Goal: Task Accomplishment & Management: Complete application form

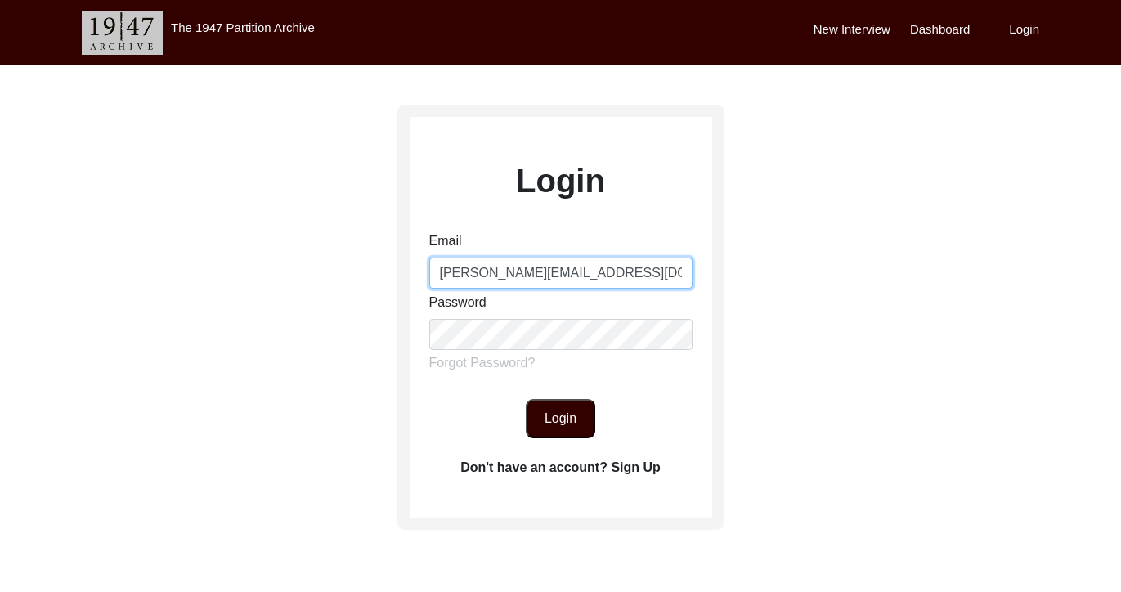
drag, startPoint x: 502, startPoint y: 275, endPoint x: 732, endPoint y: 271, distance: 229.7
click at [732, 271] on div "Login Email [PERSON_NAME][EMAIL_ADDRESS][DOMAIN_NAME] Password Forgot Password?…" at bounding box center [560, 362] width 1121 height 595
type input "[PERSON_NAME][EMAIL_ADDRESS][DOMAIN_NAME]"
click at [555, 430] on button "Login" at bounding box center [560, 418] width 69 height 39
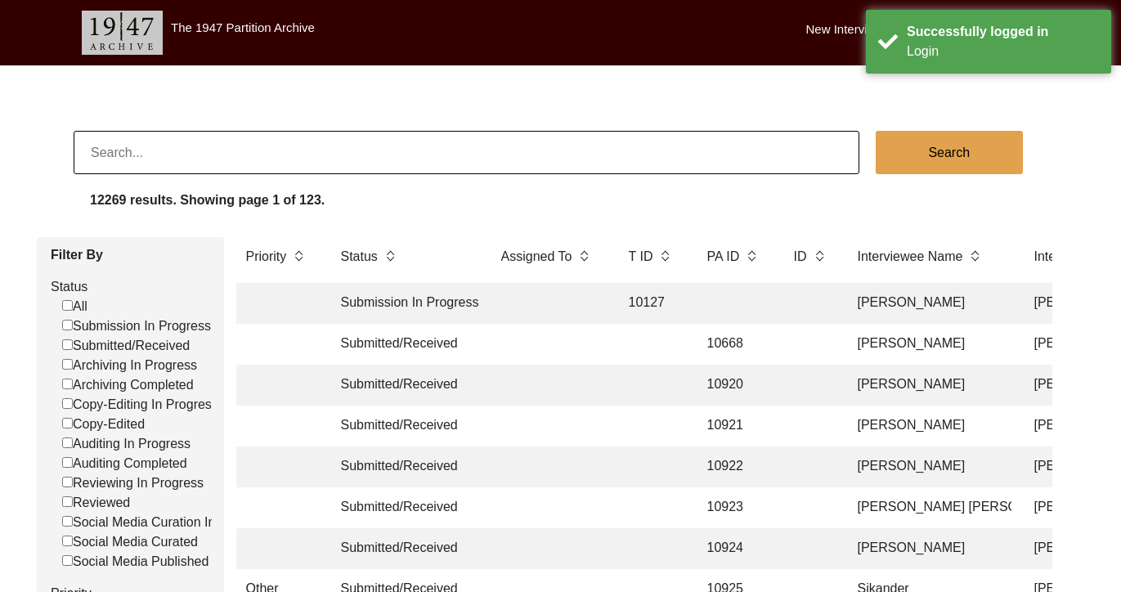
click at [427, 162] on input at bounding box center [467, 152] width 786 height 43
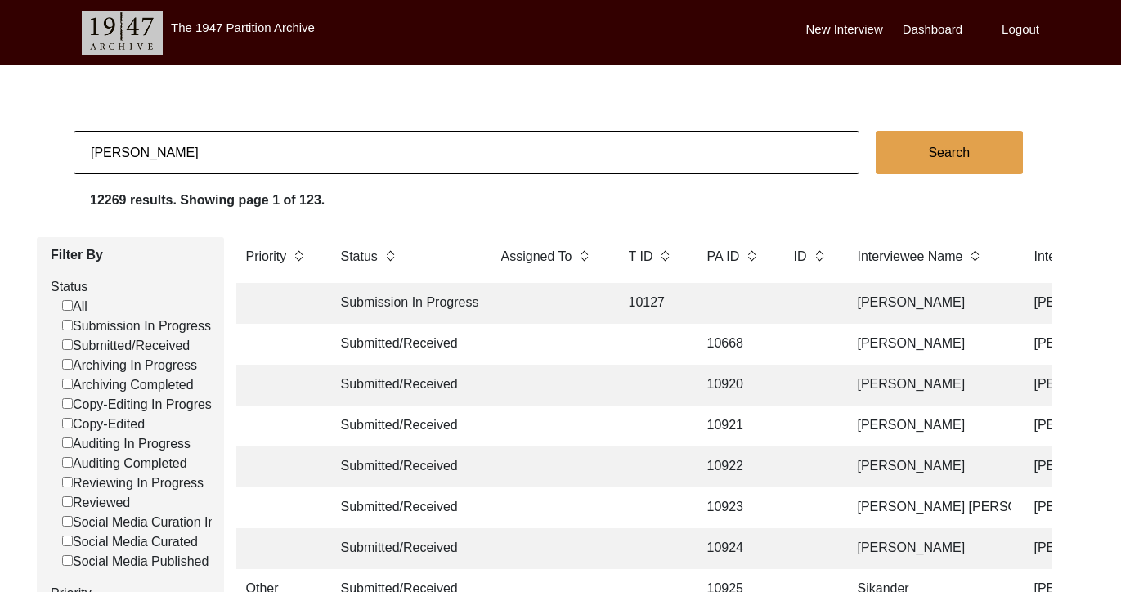
type input "[PERSON_NAME]"
click at [988, 153] on button "Search" at bounding box center [949, 152] width 147 height 43
checkbox input "false"
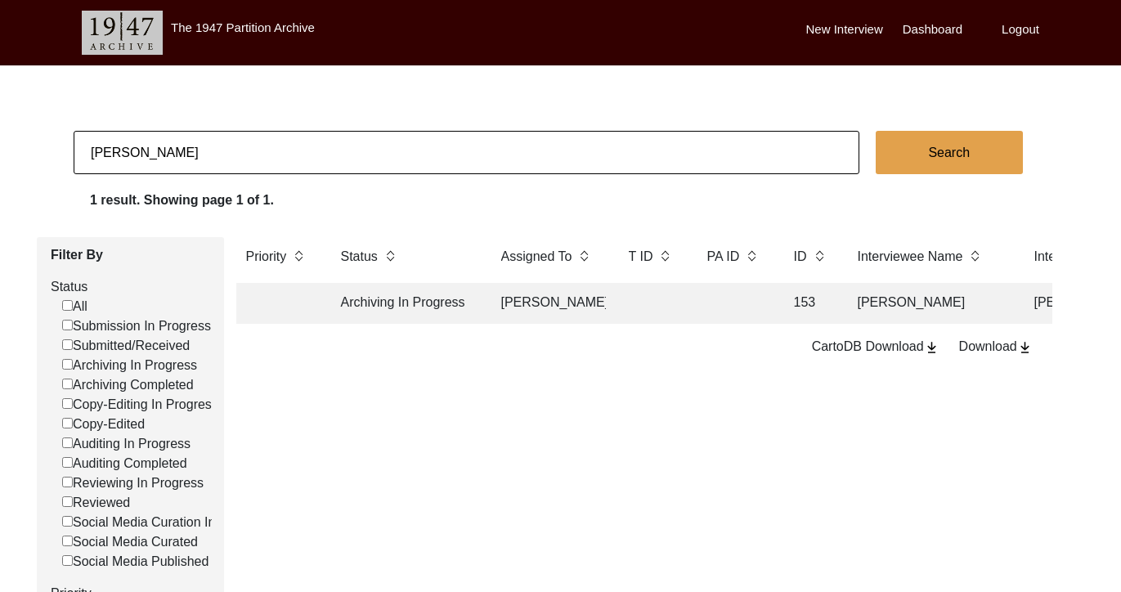
click at [526, 303] on td "[PERSON_NAME]" at bounding box center [548, 303] width 114 height 41
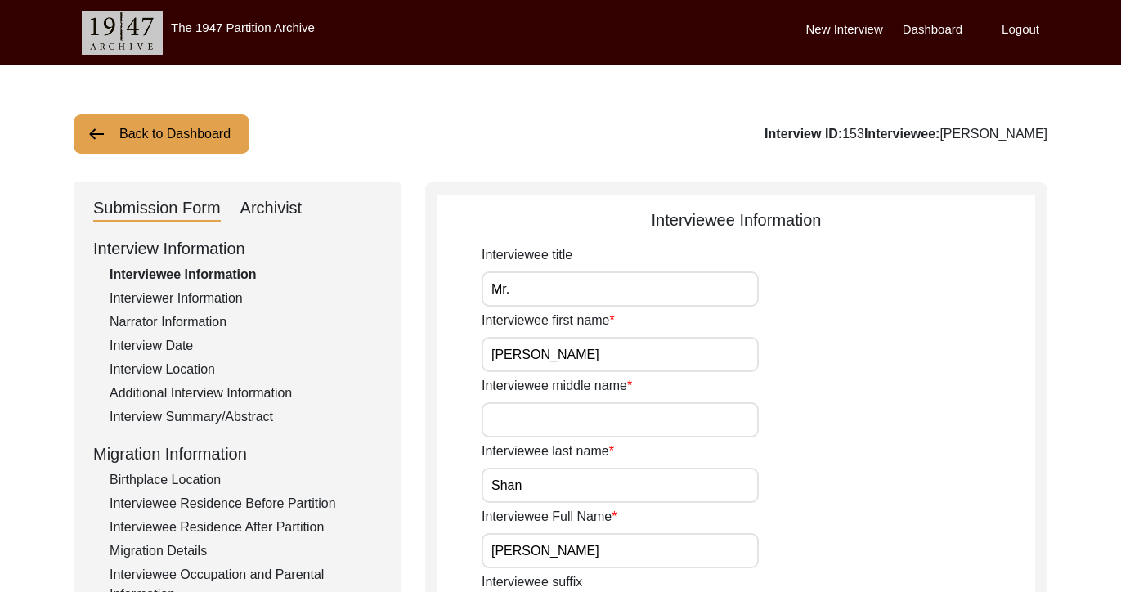
click at [284, 201] on div "Archivist" at bounding box center [271, 208] width 62 height 26
select select "Archiving In Progress"
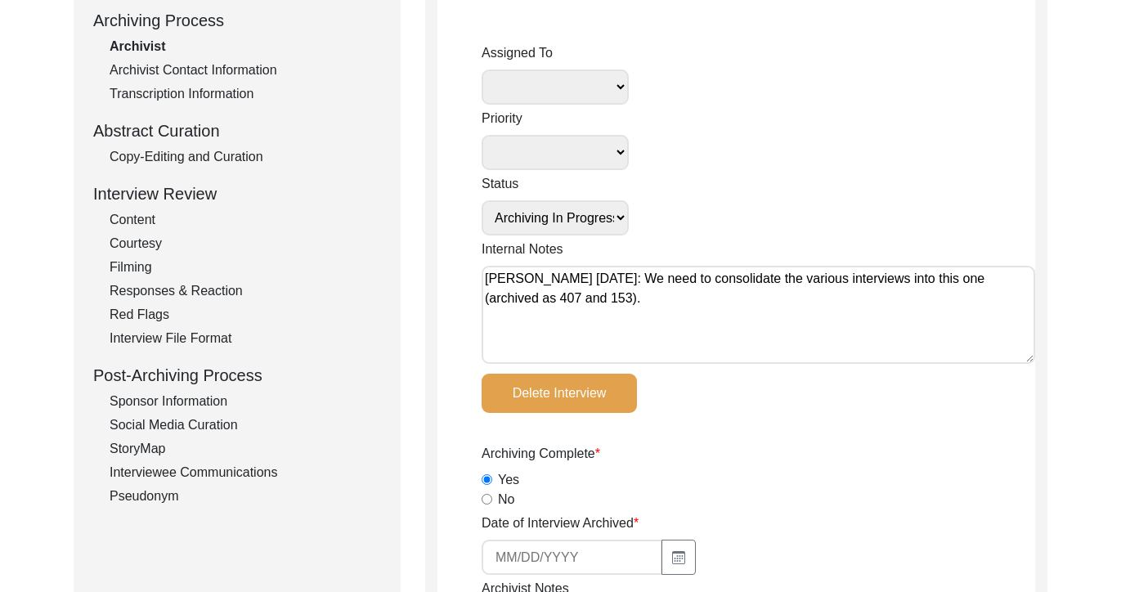
scroll to position [231, 0]
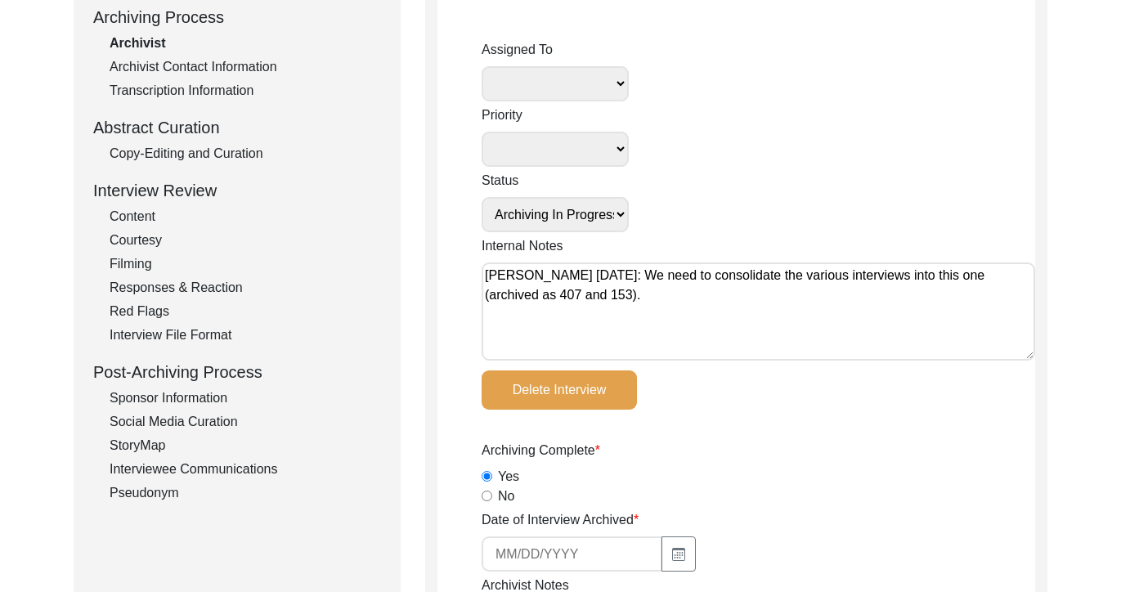
select select
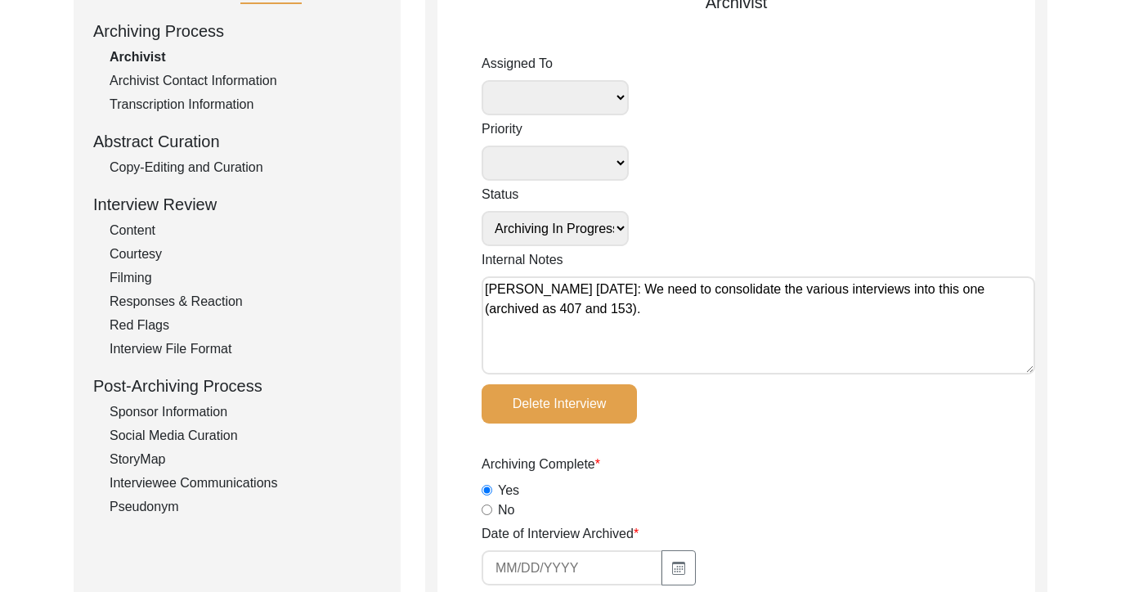
select select "Archiving Completed"
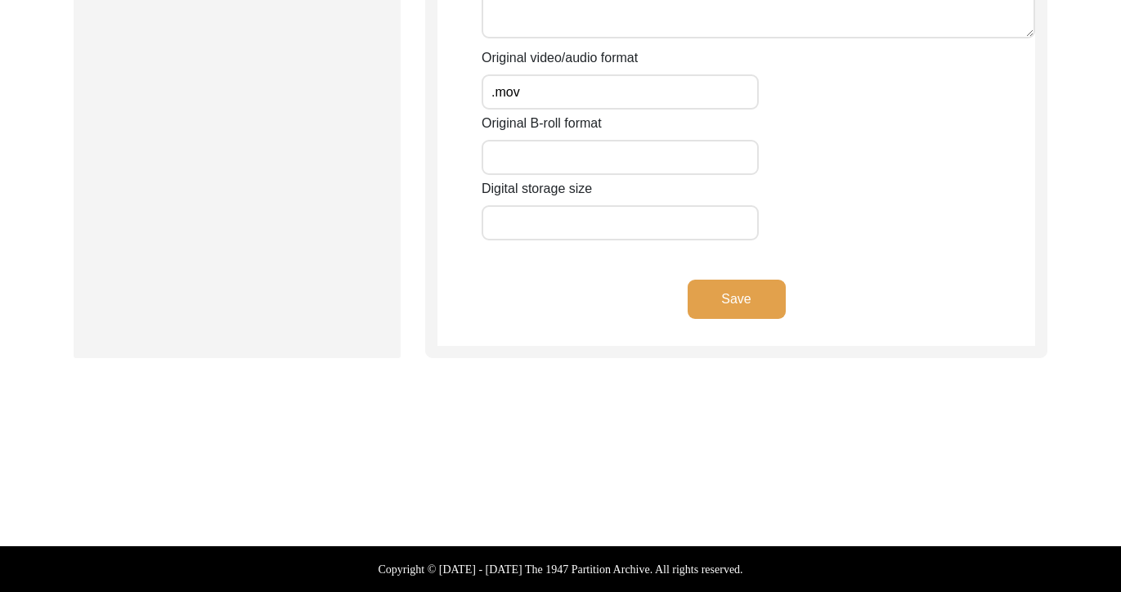
scroll to position [2971, 0]
click at [742, 301] on button "Save" at bounding box center [737, 299] width 98 height 39
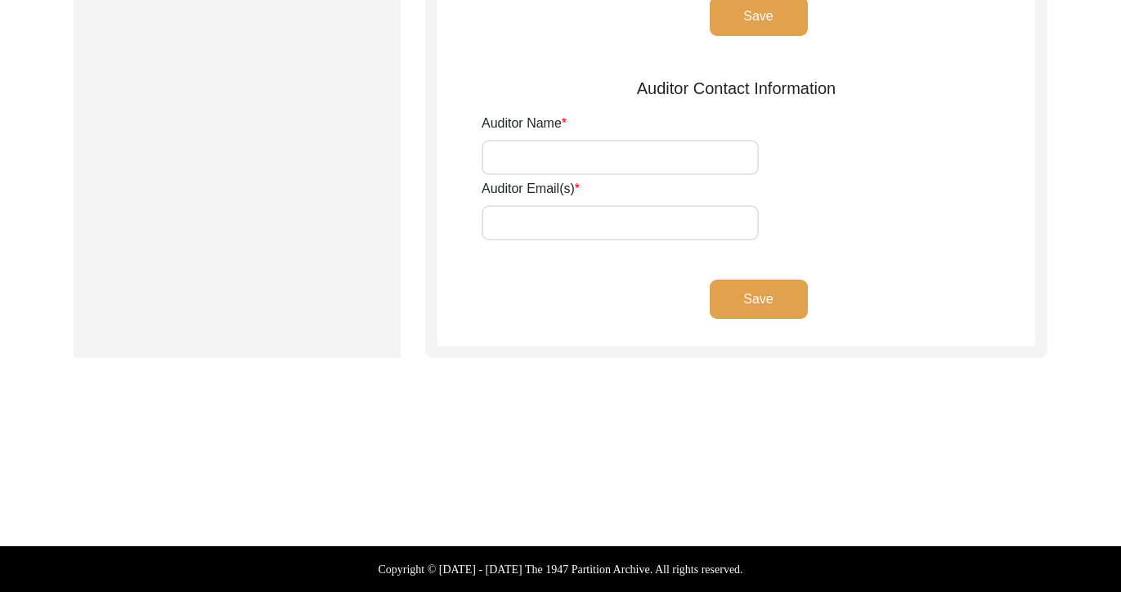
type input "[PERSON_NAME]"
type input "[EMAIL_ADDRESS][DOMAIN_NAME]"
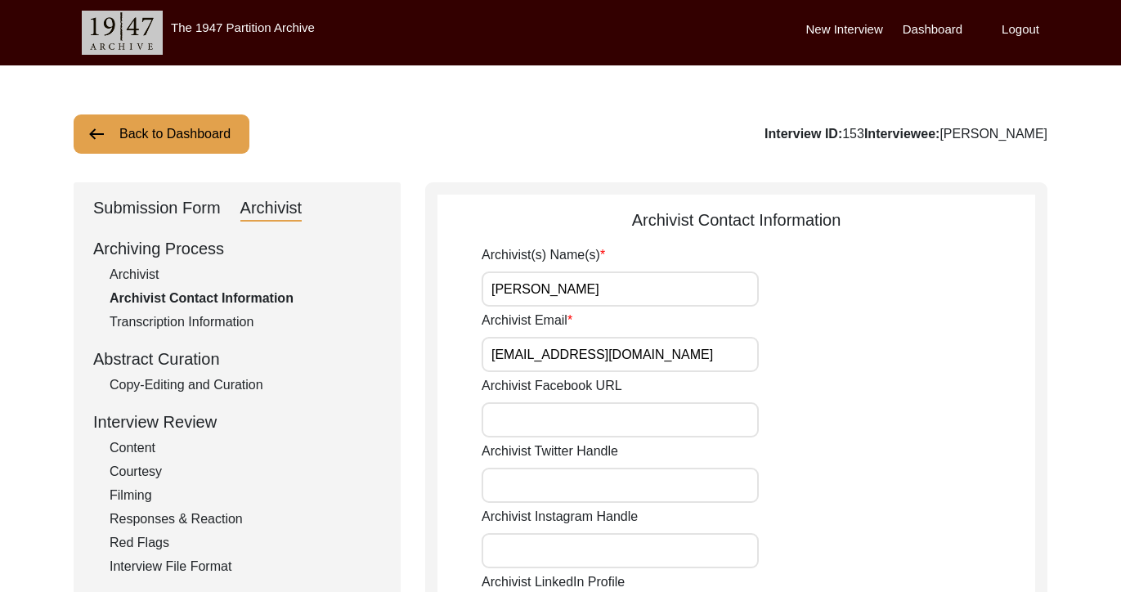
scroll to position [0, 0]
click at [172, 207] on div "Submission Form" at bounding box center [157, 208] width 128 height 26
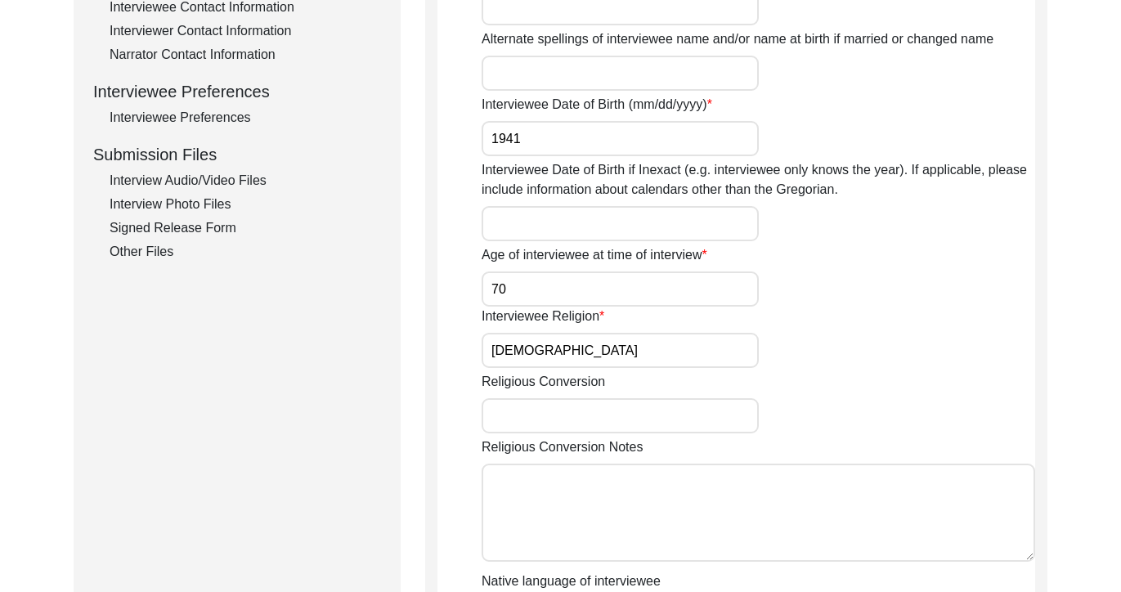
click at [155, 253] on div "Other Files" at bounding box center [245, 252] width 271 height 20
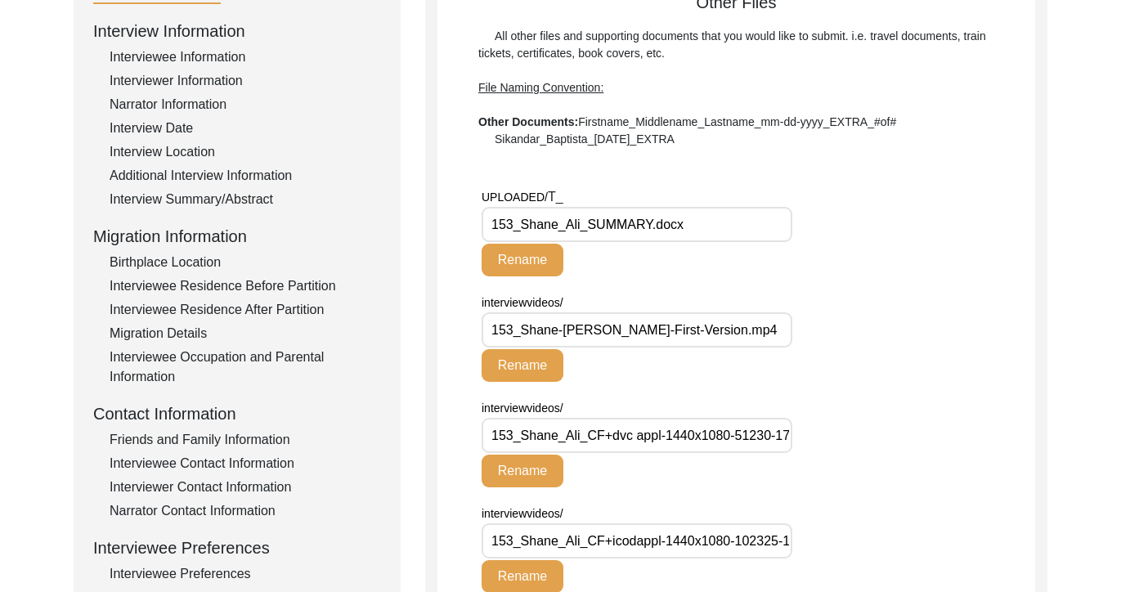
scroll to position [213, 0]
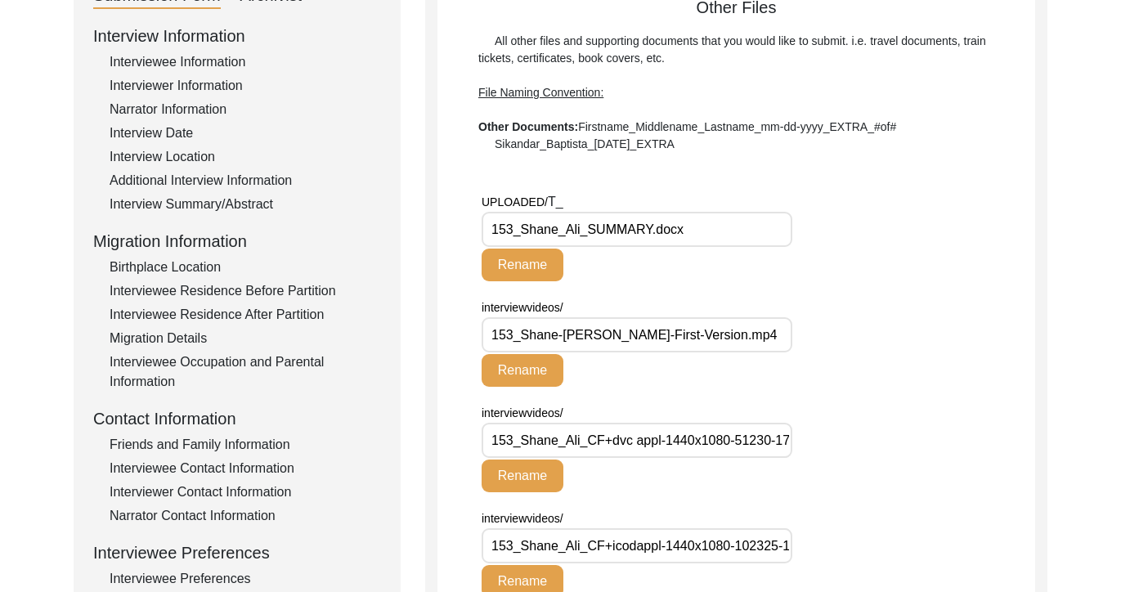
drag, startPoint x: 589, startPoint y: 228, endPoint x: 473, endPoint y: 218, distance: 116.5
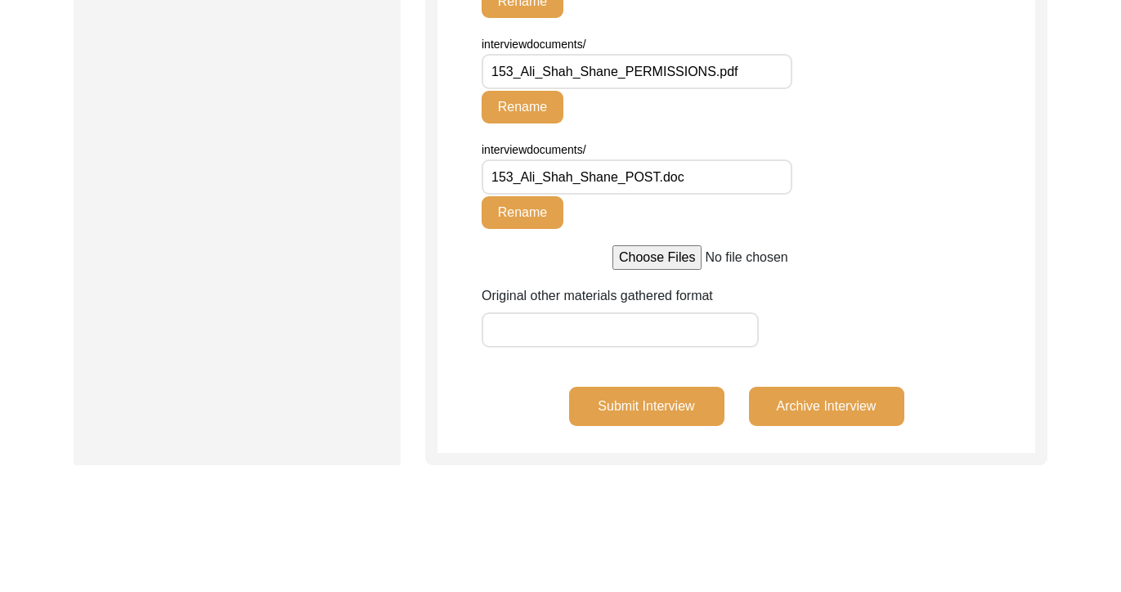
scroll to position [1592, 0]
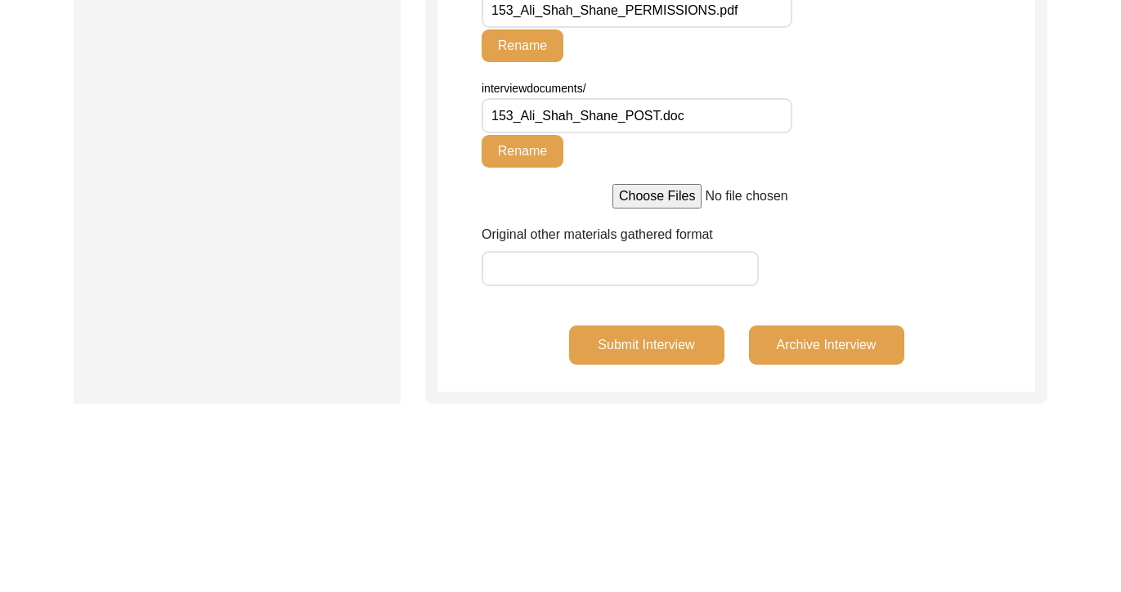
click at [683, 199] on input "file" at bounding box center [736, 196] width 248 height 25
type input "C:\fakepath\153_Shane_Ali_[DATE]_EXTRA.pdf"
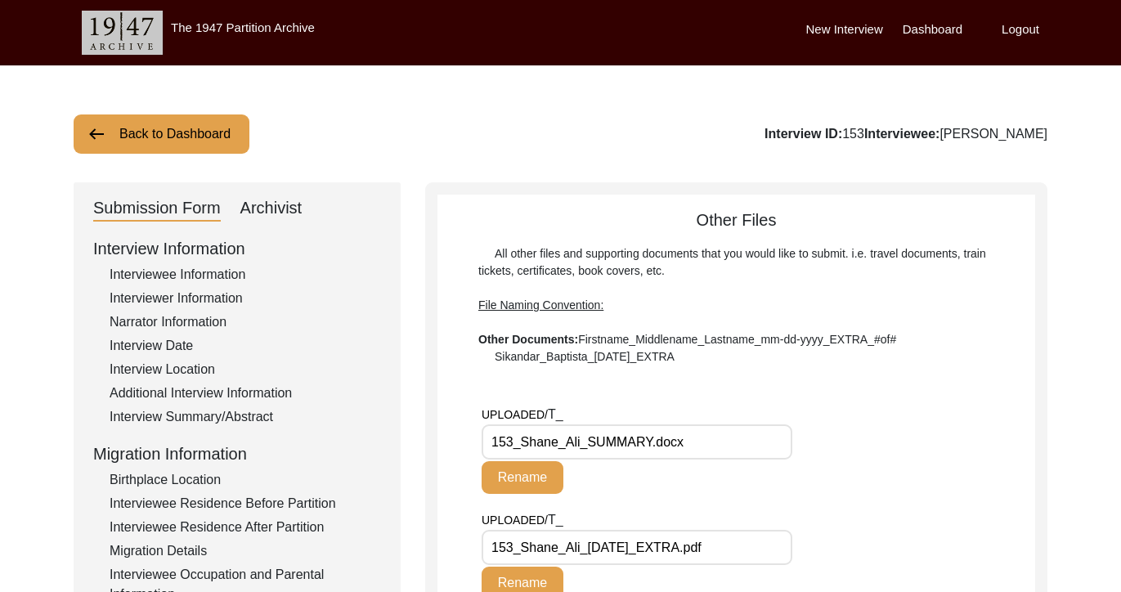
scroll to position [0, 0]
click at [1019, 25] on label "Logout" at bounding box center [1020, 29] width 38 height 19
